Goal: Task Accomplishment & Management: Manage account settings

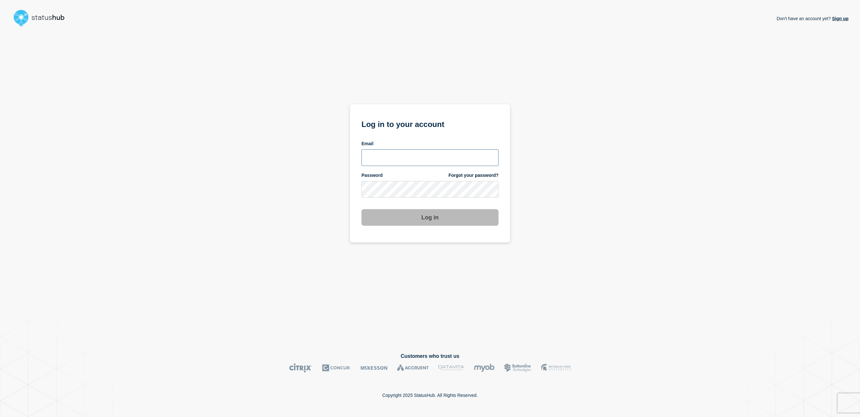
type input "kgreen@accruent.com"
click at [419, 211] on button "Log in" at bounding box center [429, 217] width 137 height 17
